Goal: Task Accomplishment & Management: Manage account settings

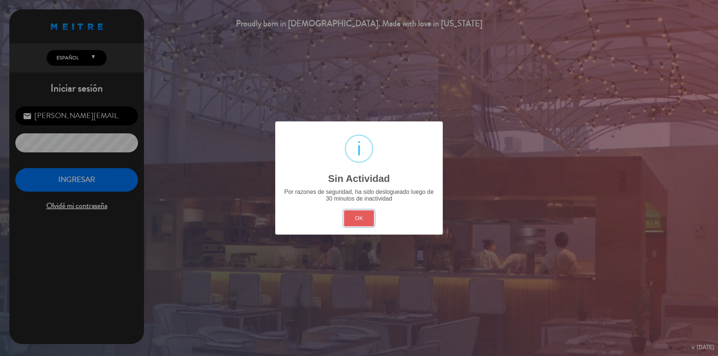
click at [368, 218] on button "OK" at bounding box center [359, 219] width 30 height 16
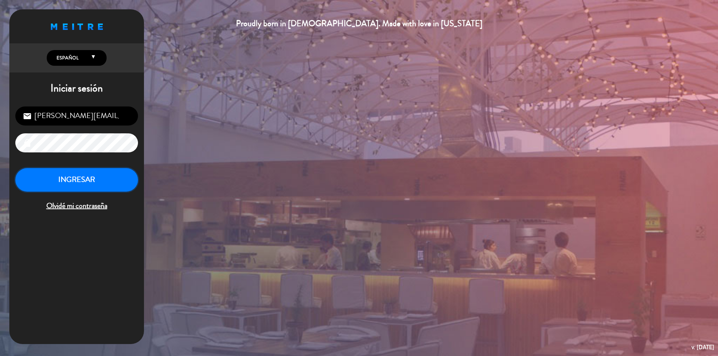
click at [89, 181] on button "INGRESAR" at bounding box center [76, 180] width 123 height 24
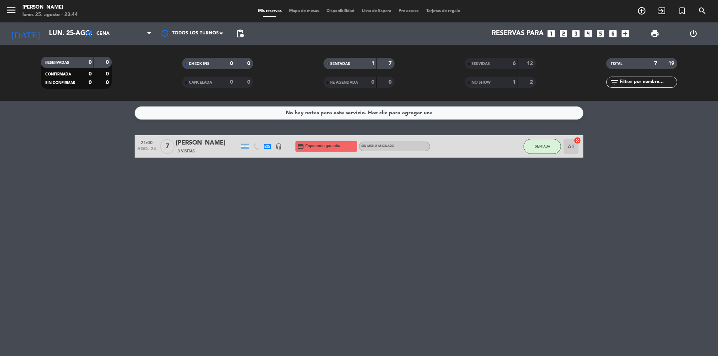
click at [489, 82] on span "NO SHOW" at bounding box center [480, 83] width 19 height 4
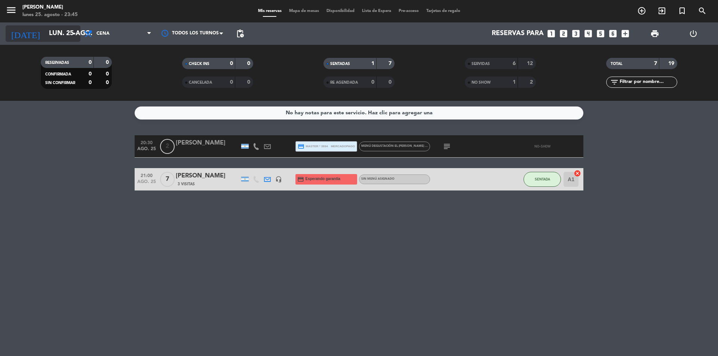
click at [64, 30] on input "lun. 25 ago." at bounding box center [88, 33] width 87 height 15
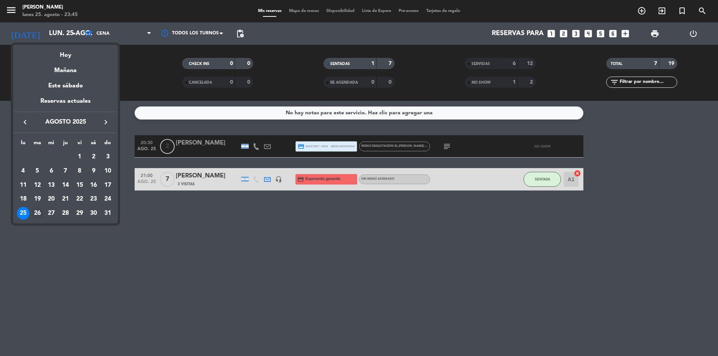
click at [33, 212] on div "26" at bounding box center [37, 213] width 13 height 13
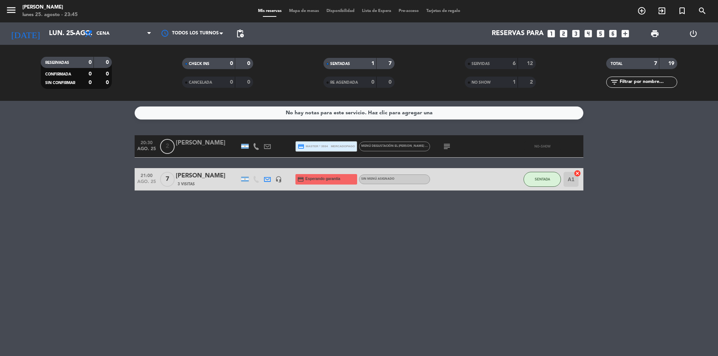
type input "[DATE] ago."
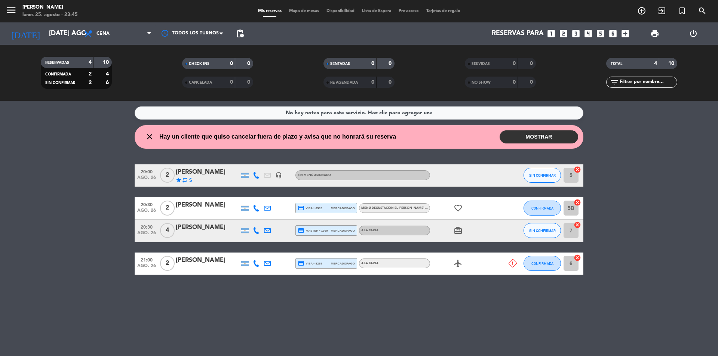
click at [204, 262] on div "[PERSON_NAME]" at bounding box center [208, 261] width 64 height 10
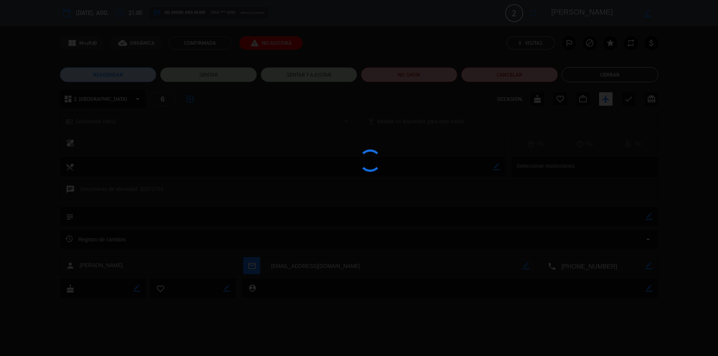
click at [204, 262] on div at bounding box center [359, 178] width 718 height 356
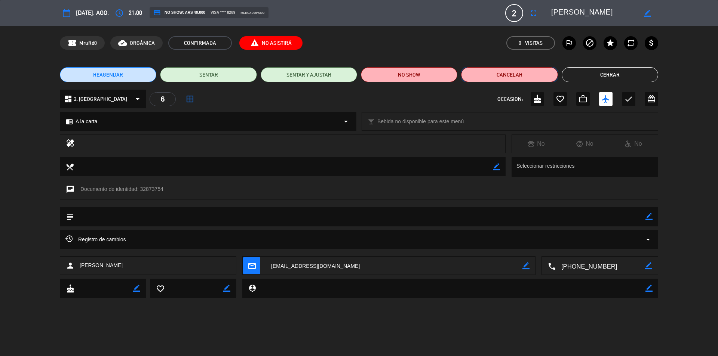
click at [508, 72] on button "Cancelar" at bounding box center [509, 74] width 96 height 15
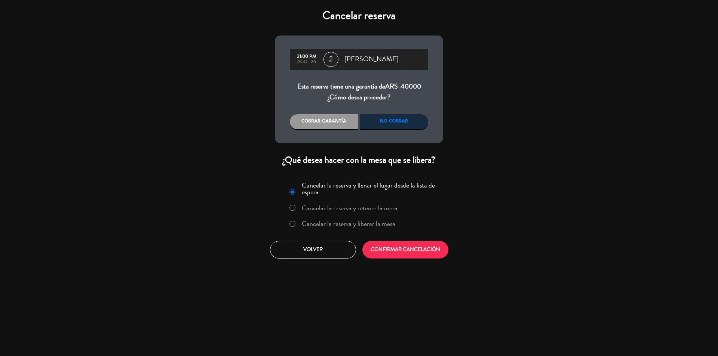
click at [387, 125] on div "No cobrar" at bounding box center [394, 121] width 68 height 15
click at [402, 253] on button "CONFIRMAR CANCELACIÓN" at bounding box center [405, 250] width 86 height 18
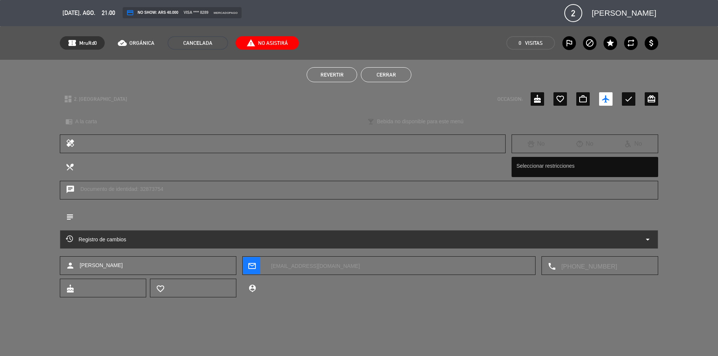
click at [392, 73] on button "Cerrar" at bounding box center [386, 74] width 50 height 15
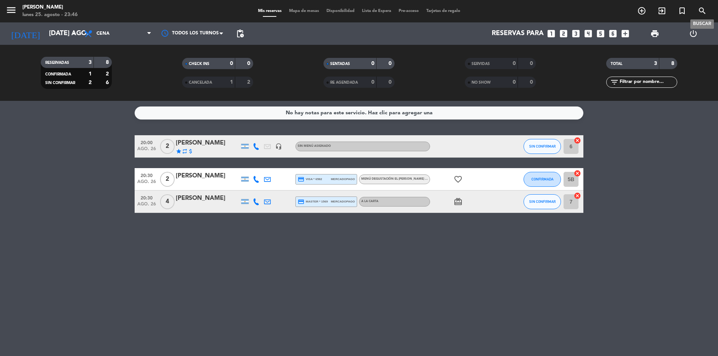
click at [701, 12] on icon "search" at bounding box center [702, 10] width 9 height 9
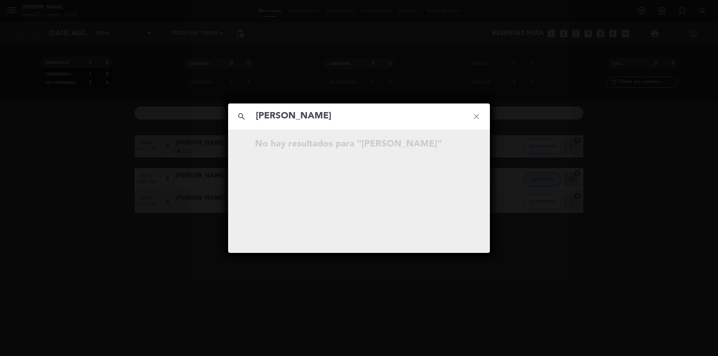
type input "[PERSON_NAME]"
click at [343, 122] on input "[PERSON_NAME]" at bounding box center [359, 116] width 208 height 15
click at [346, 183] on div "search [PERSON_NAME] close No hay resultados para "[PERSON_NAME]"" at bounding box center [359, 179] width 262 height 150
click at [480, 116] on icon "close" at bounding box center [476, 116] width 27 height 27
click at [476, 116] on icon "close" at bounding box center [476, 116] width 27 height 27
